Goal: Task Accomplishment & Management: Use online tool/utility

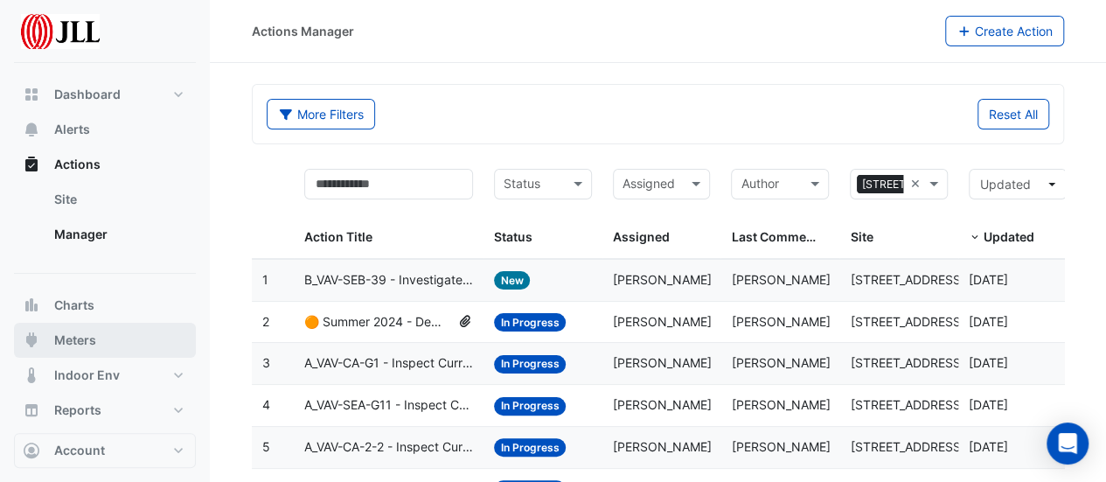
click at [77, 340] on span "Meters" at bounding box center [75, 339] width 42 height 17
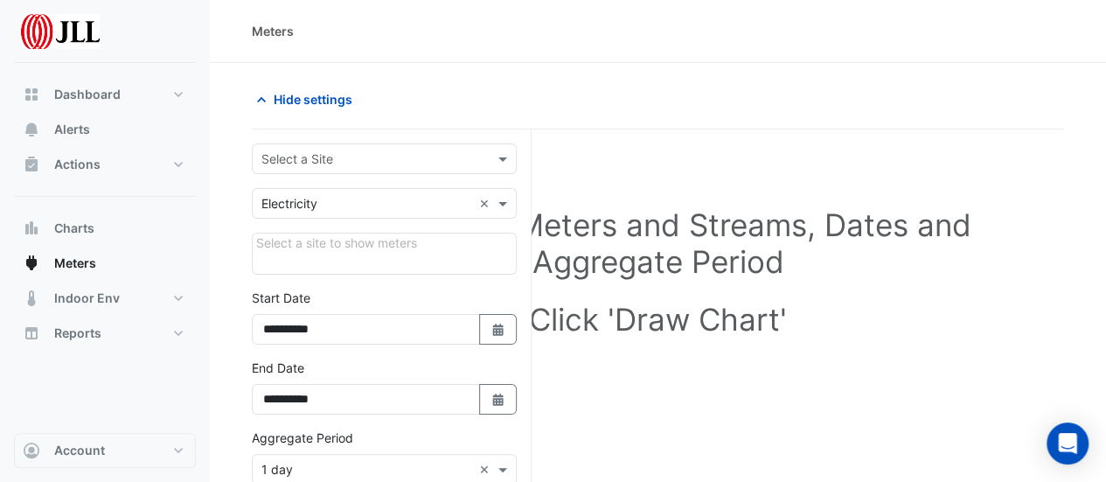
click at [493, 154] on div at bounding box center [384, 159] width 263 height 20
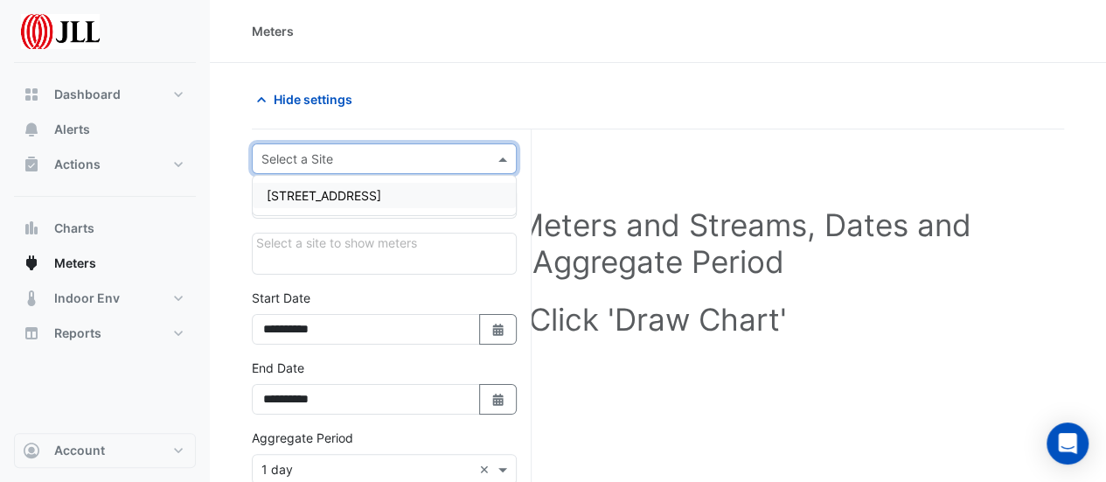
click at [392, 196] on div "[STREET_ADDRESS]" at bounding box center [384, 195] width 263 height 25
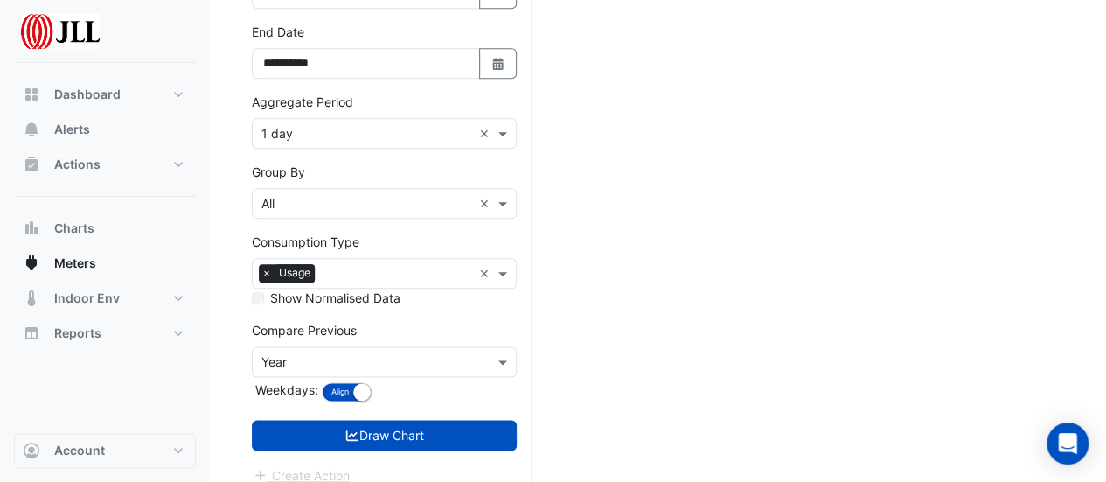
scroll to position [899, 0]
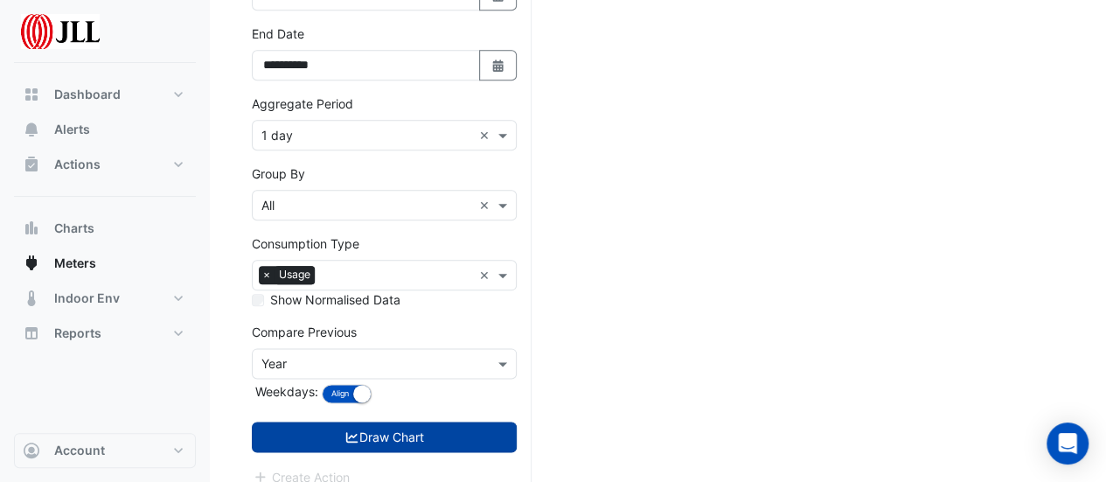
click at [390, 421] on button "Draw Chart" at bounding box center [384, 436] width 265 height 31
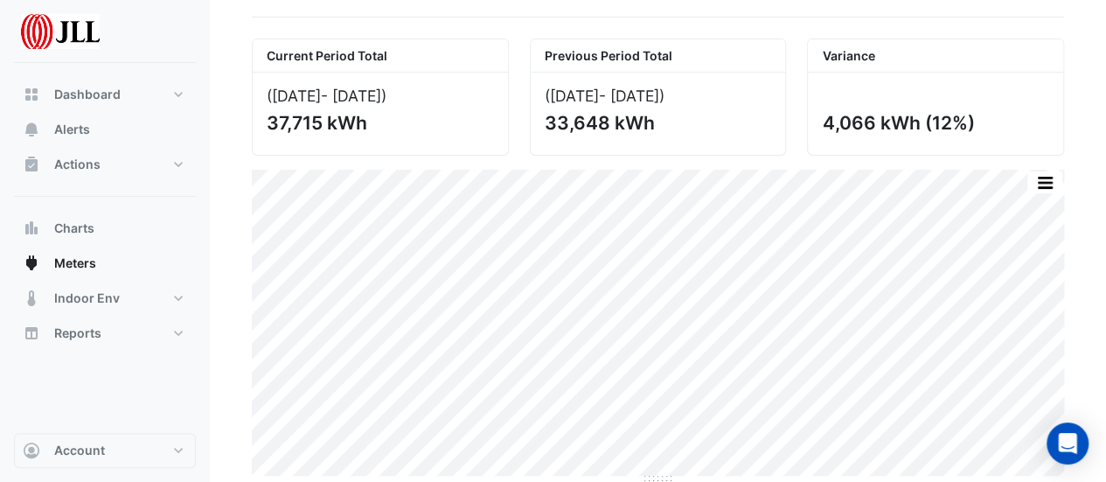
scroll to position [110, 0]
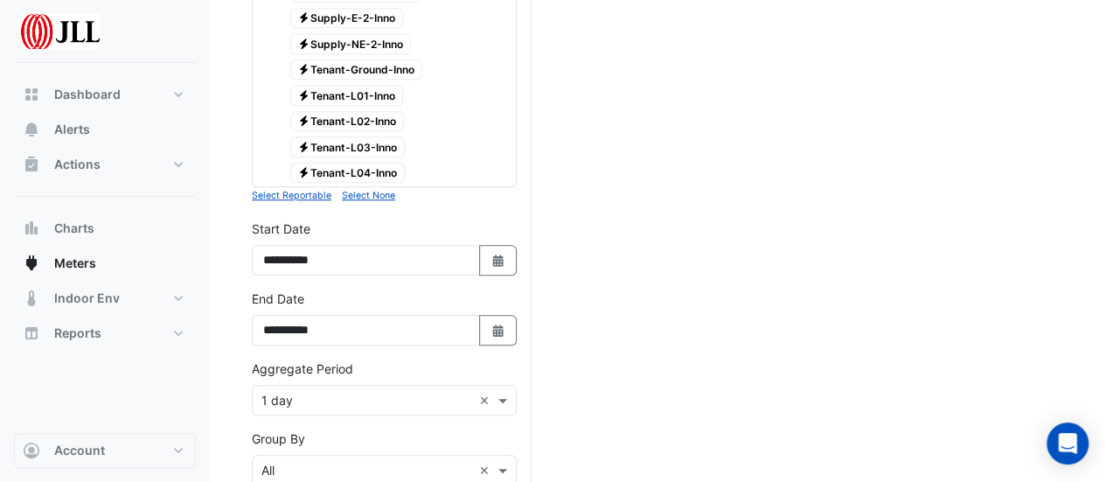
scroll to position [719, 0]
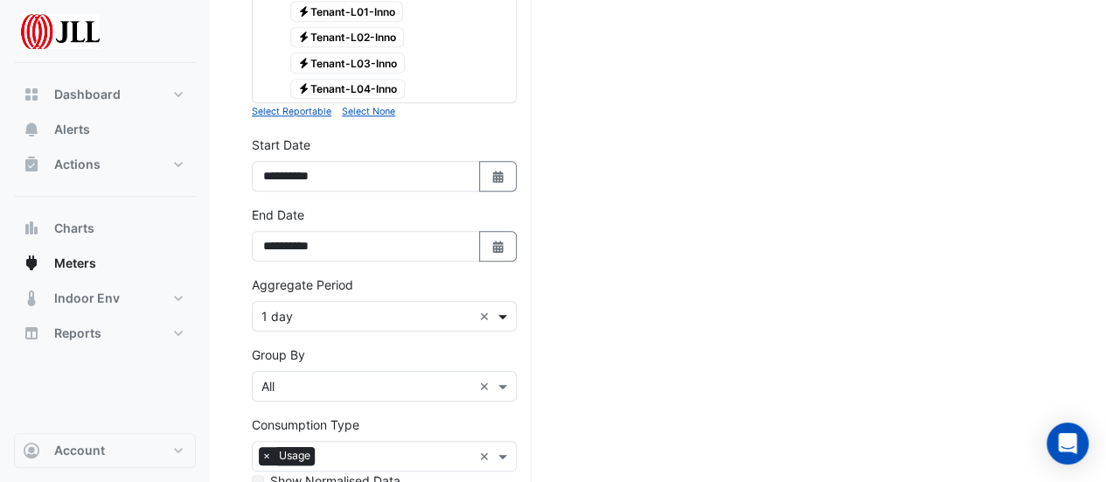
click at [499, 307] on span at bounding box center [505, 316] width 22 height 18
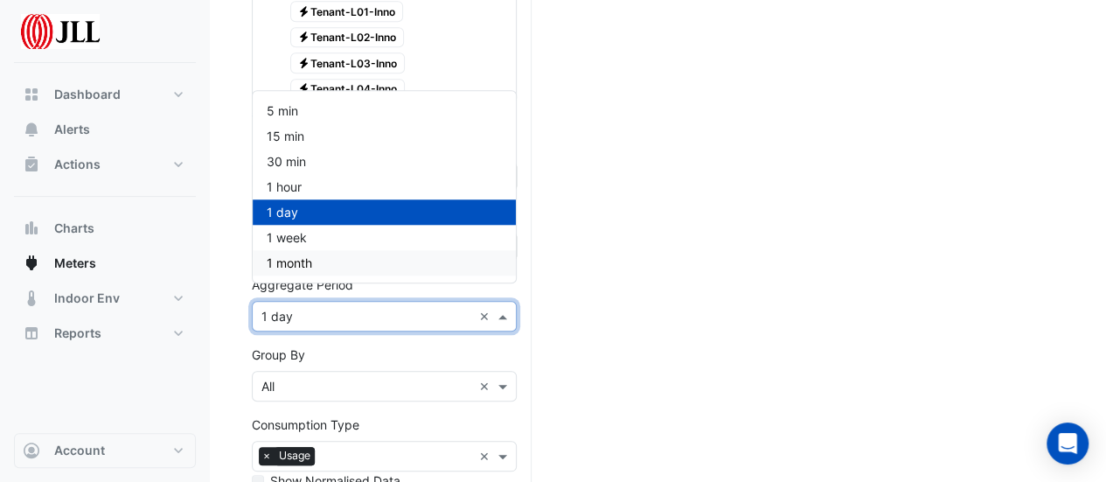
click at [318, 260] on div "1 month" at bounding box center [384, 262] width 263 height 25
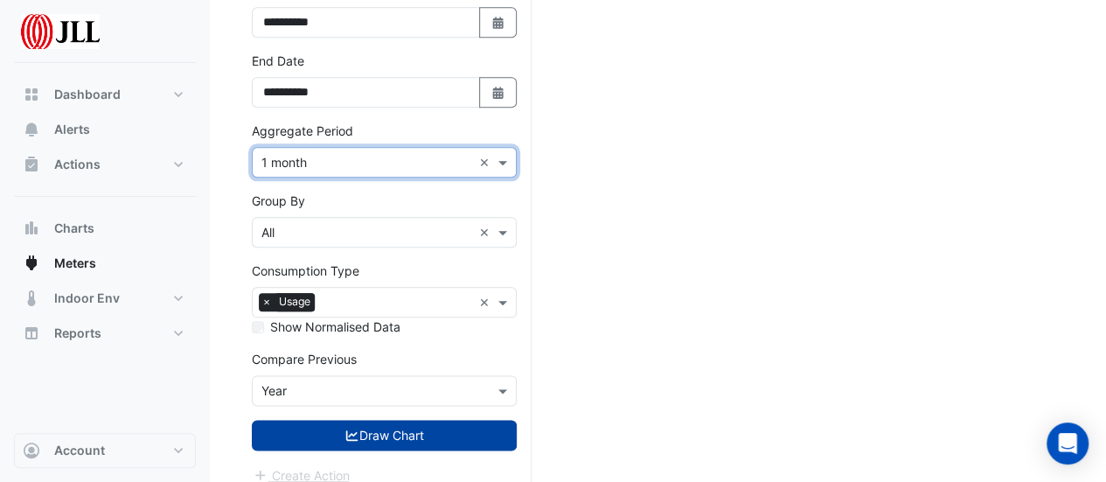
click at [392, 424] on button "Draw Chart" at bounding box center [384, 435] width 265 height 31
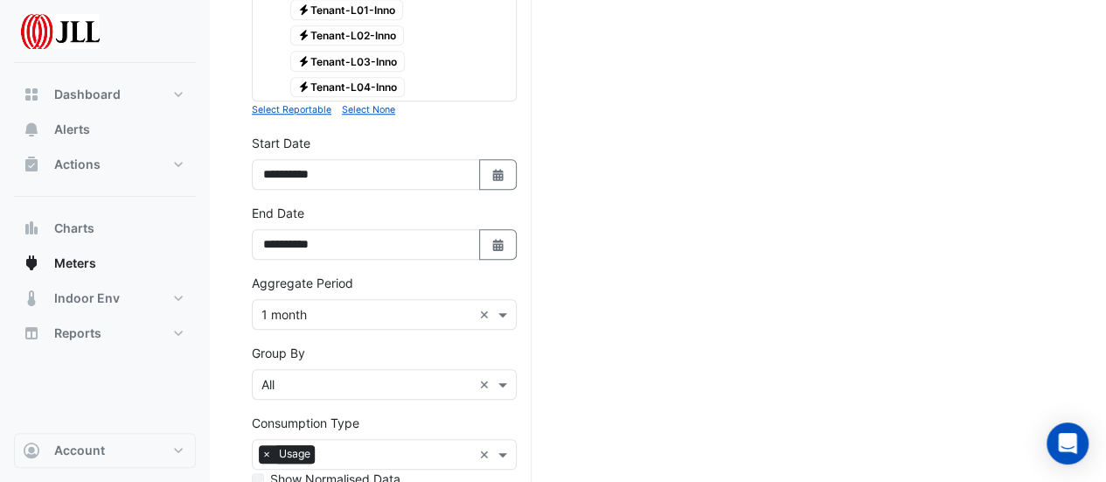
scroll to position [872, 0]
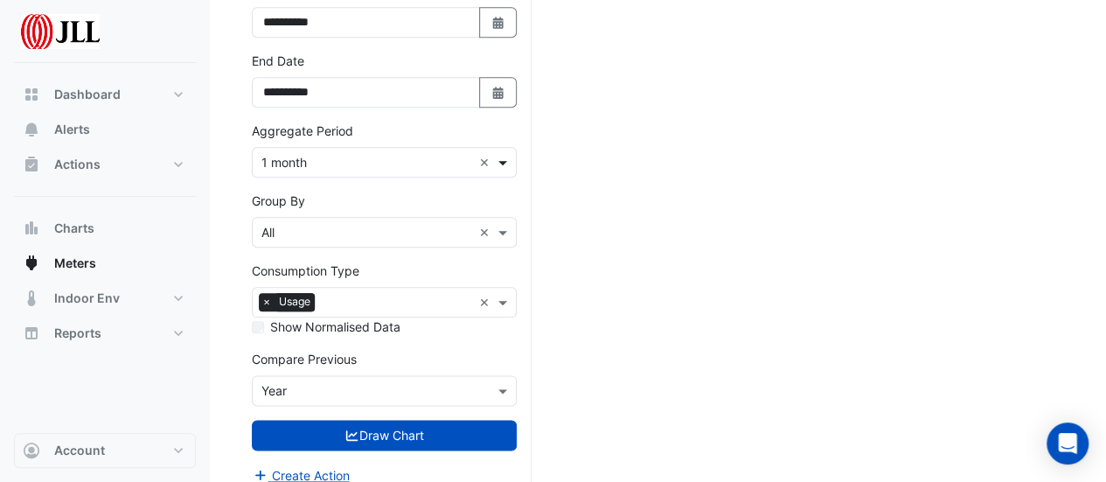
click at [504, 153] on span at bounding box center [505, 162] width 22 height 18
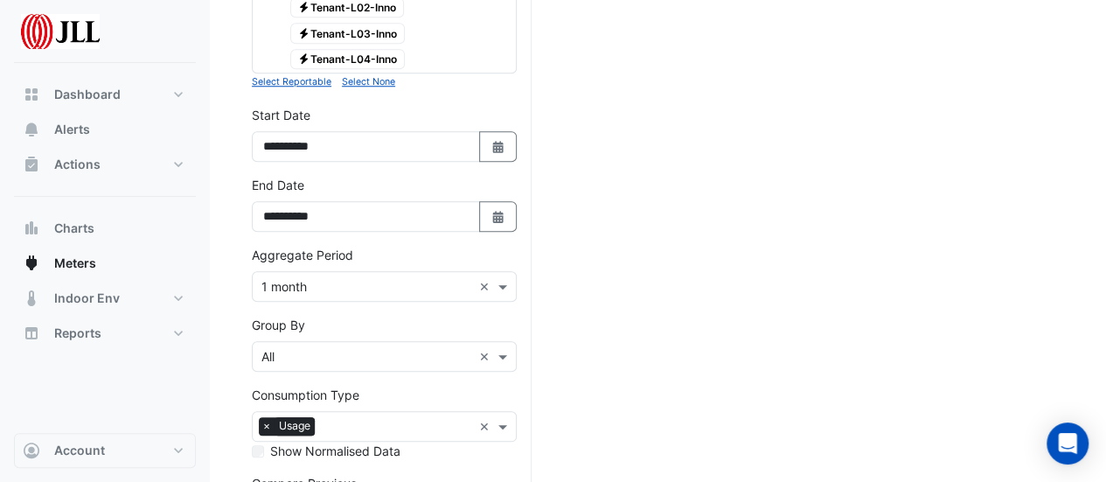
scroll to position [746, 0]
click at [501, 133] on button "Select Date" at bounding box center [498, 148] width 38 height 31
select select "*"
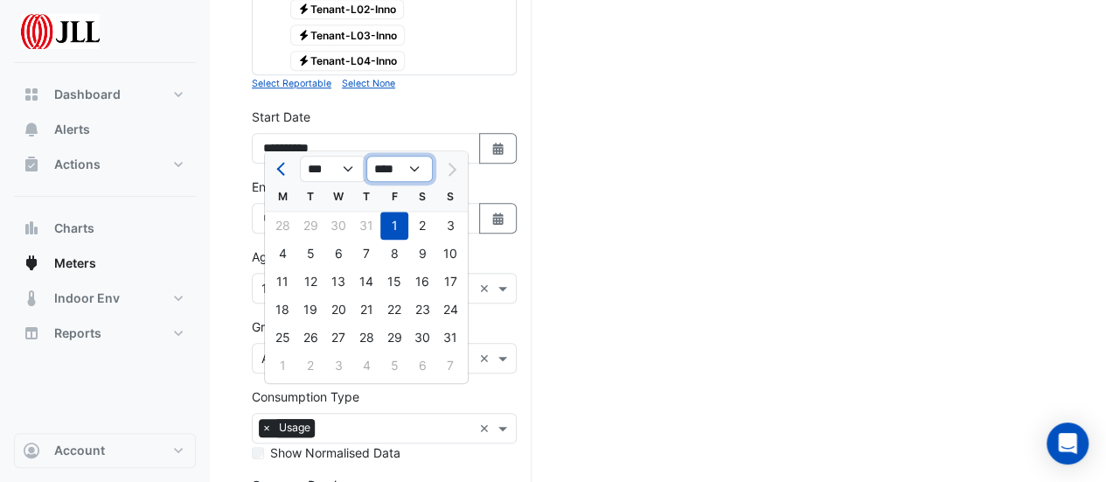
click at [414, 169] on select "**** **** **** **** **** **** **** **** **** **** ****" at bounding box center [399, 169] width 66 height 26
select select "****"
click at [366, 156] on select "**** **** **** **** **** **** **** **** **** **** ****" at bounding box center [399, 169] width 66 height 26
click at [368, 223] on div "1" at bounding box center [366, 226] width 28 height 28
type input "**********"
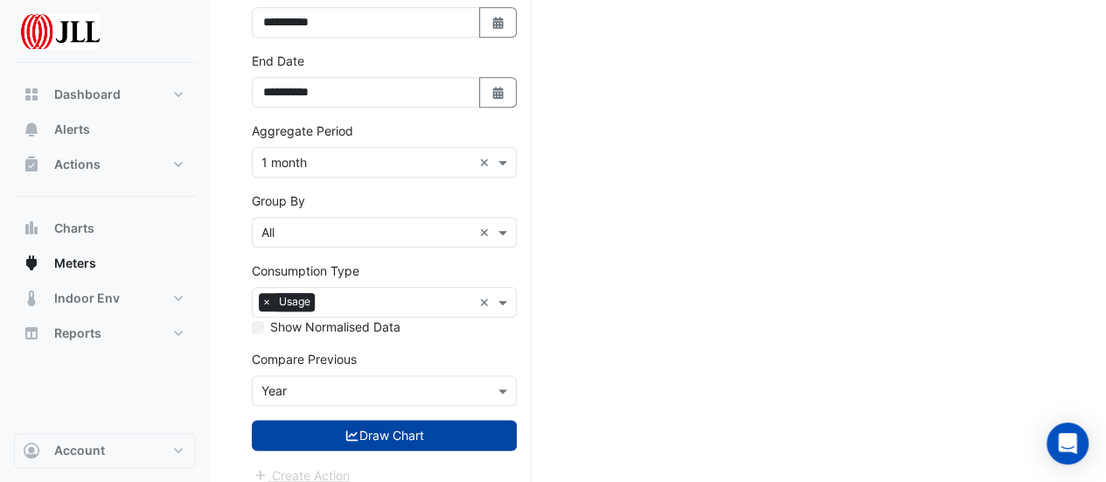
click at [401, 426] on button "Draw Chart" at bounding box center [384, 435] width 265 height 31
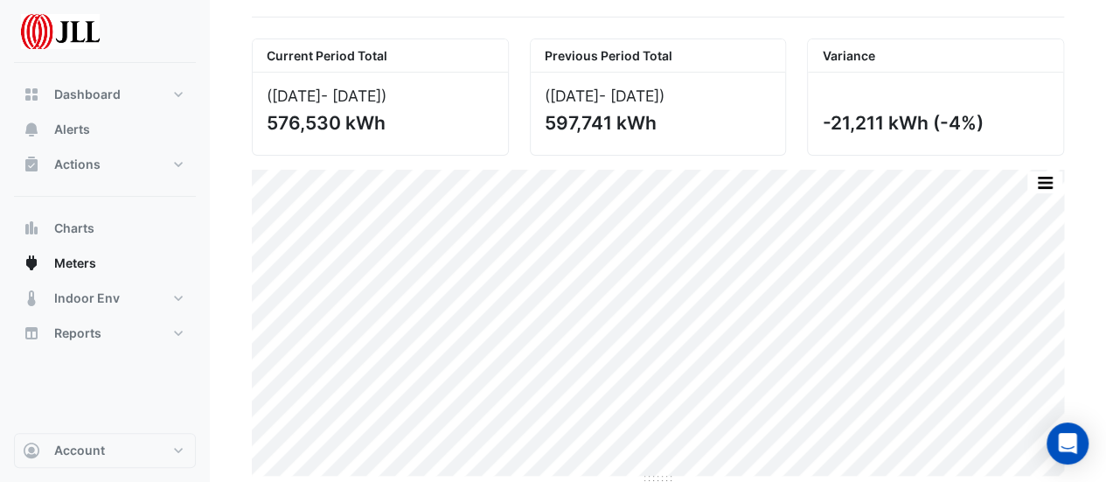
scroll to position [110, 0]
click at [1049, 180] on button "button" at bounding box center [1044, 184] width 35 height 22
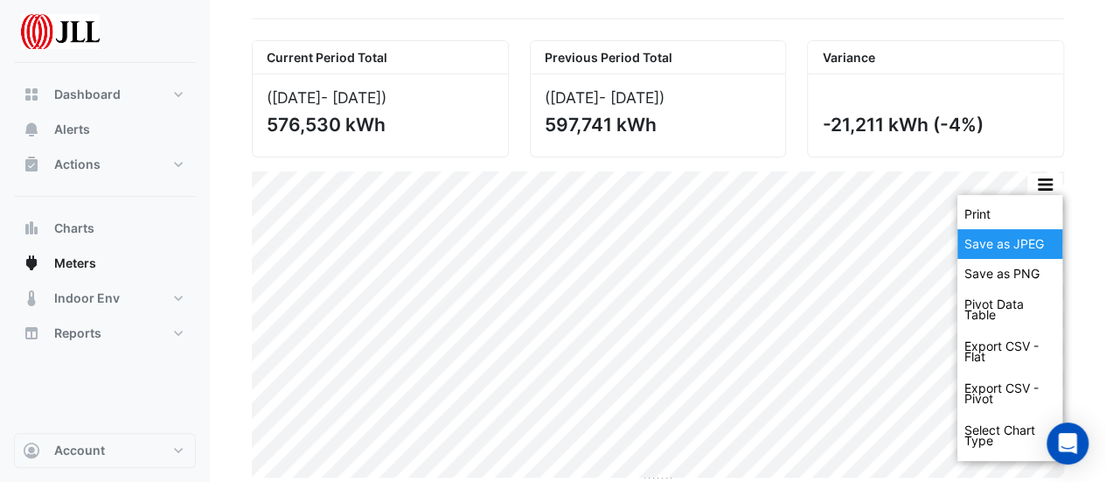
click at [1033, 242] on div "Save as JPEG" at bounding box center [1009, 244] width 105 height 30
